Goal: Find specific page/section: Find specific page/section

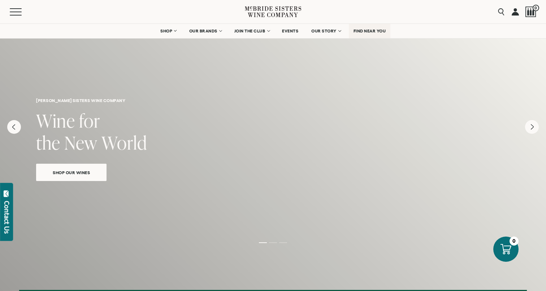
click at [368, 29] on span "FIND NEAR YOU" at bounding box center [369, 31] width 32 height 5
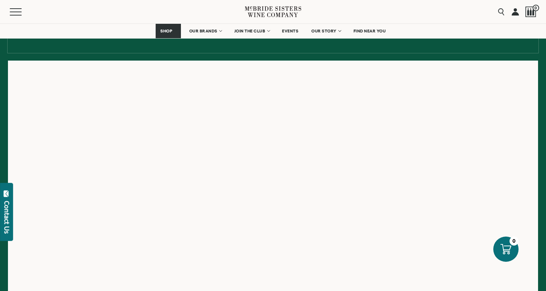
scroll to position [101, 0]
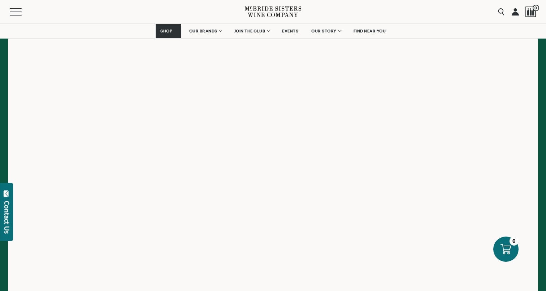
scroll to position [135, 0]
